Goal: Find specific page/section

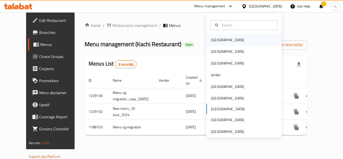
click at [211, 40] on div "[GEOGRAPHIC_DATA]" at bounding box center [227, 40] width 33 height 6
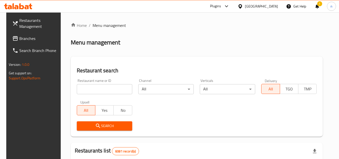
click at [230, 7] on icon at bounding box center [227, 6] width 6 height 6
click at [217, 57] on div "Restaurant-Management" at bounding box center [199, 57] width 39 height 6
